Goal: Information Seeking & Learning: Learn about a topic

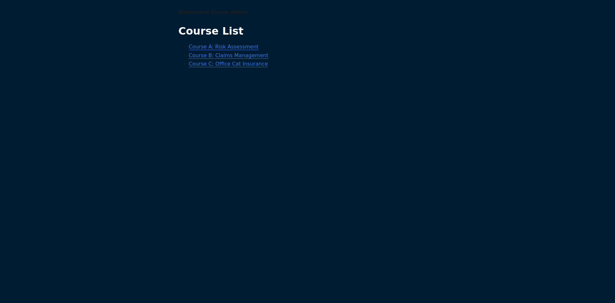
click at [245, 49] on link "Course A: Risk Assessment" at bounding box center [224, 47] width 70 height 6
click at [197, 57] on link "Course B: Claims Management" at bounding box center [229, 55] width 80 height 6
